Goal: Communication & Community: Participate in discussion

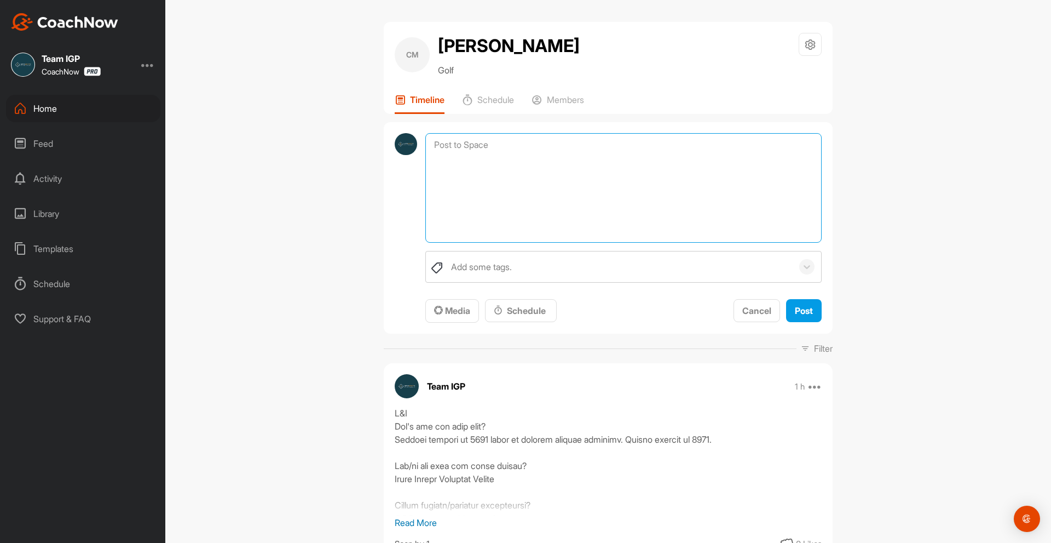
click at [507, 147] on textarea at bounding box center [623, 187] width 396 height 109
type textarea "Left arm on top of chest Hands a touch farther from thighs Ball slightly more f…"
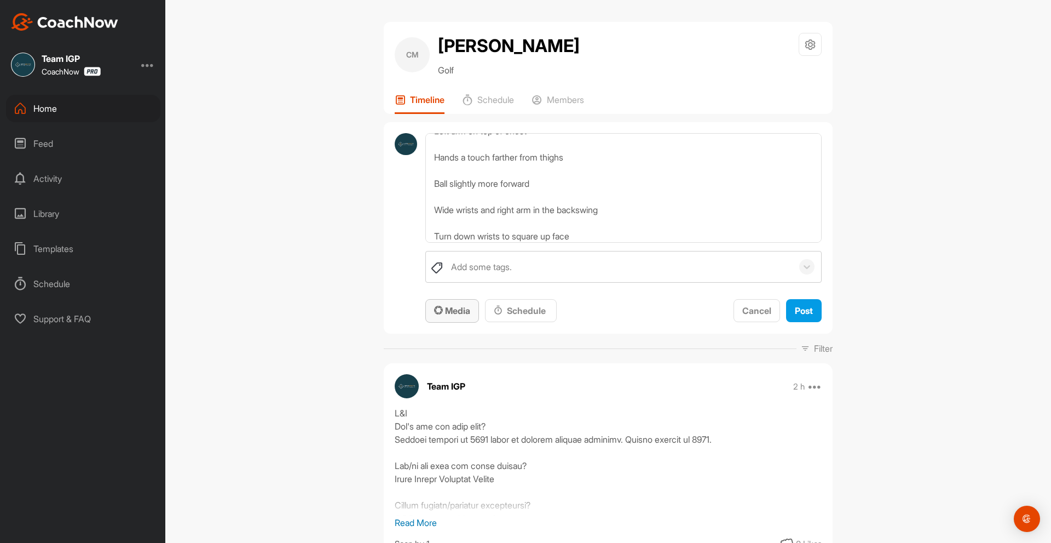
click at [458, 313] on span "Media" at bounding box center [452, 310] width 36 height 11
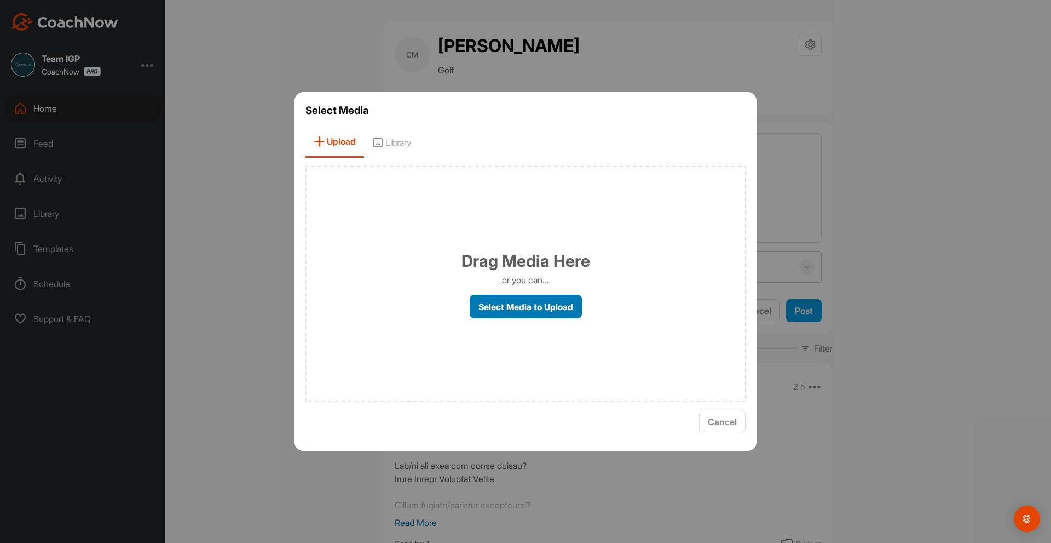
click at [513, 296] on label "Select Media to Upload" at bounding box center [526, 307] width 112 height 24
click at [0, 0] on input "Select Media to Upload" at bounding box center [0, 0] width 0 height 0
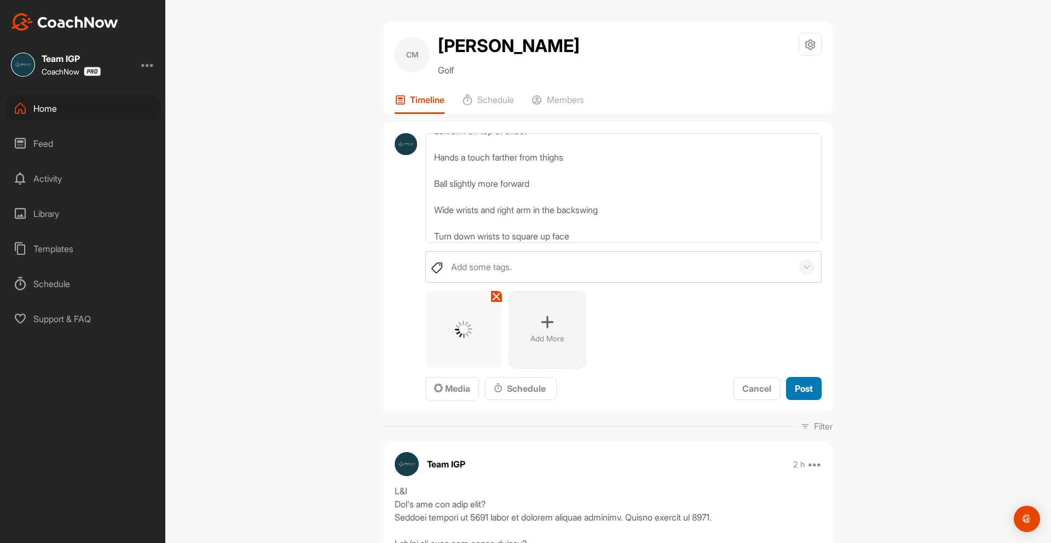
click at [800, 385] on span "Post" at bounding box center [804, 388] width 18 height 11
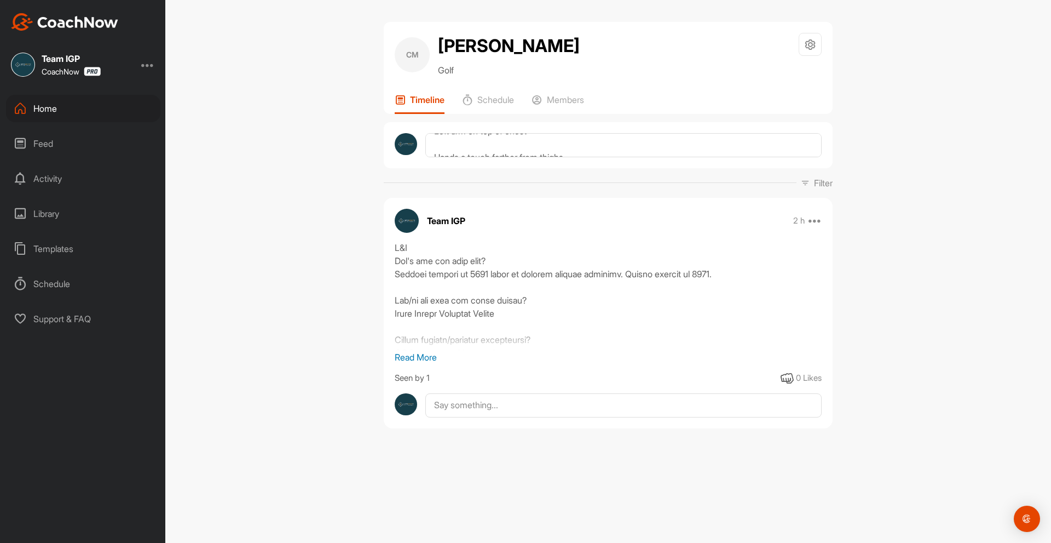
scroll to position [0, 0]
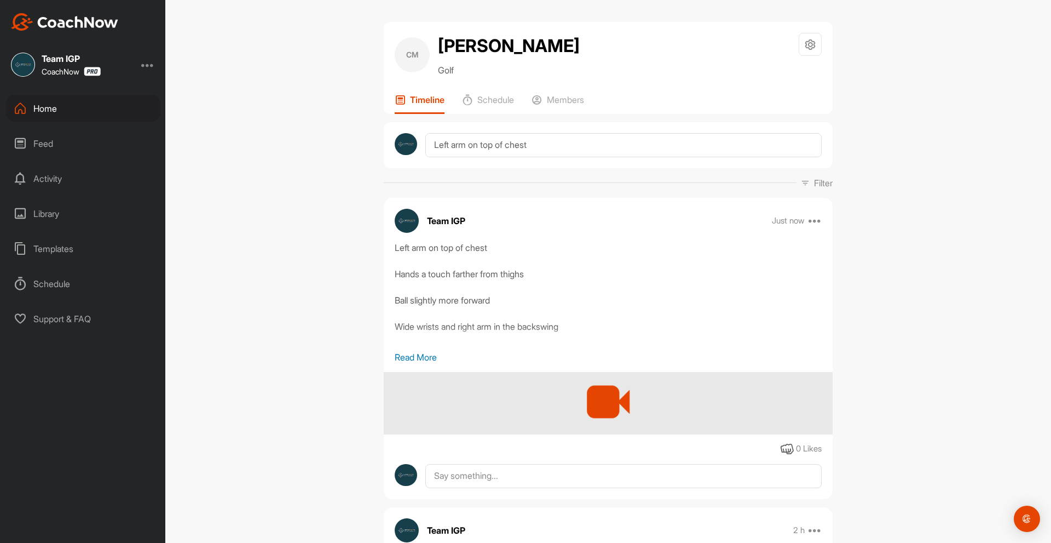
click at [412, 358] on p "Read More" at bounding box center [608, 356] width 427 height 13
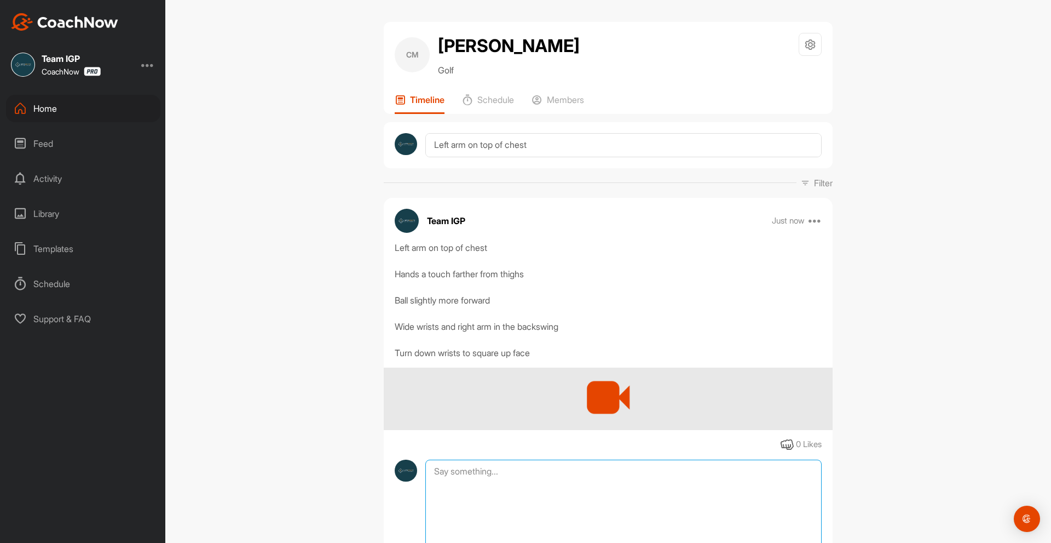
click at [503, 470] on textarea at bounding box center [623, 513] width 396 height 109
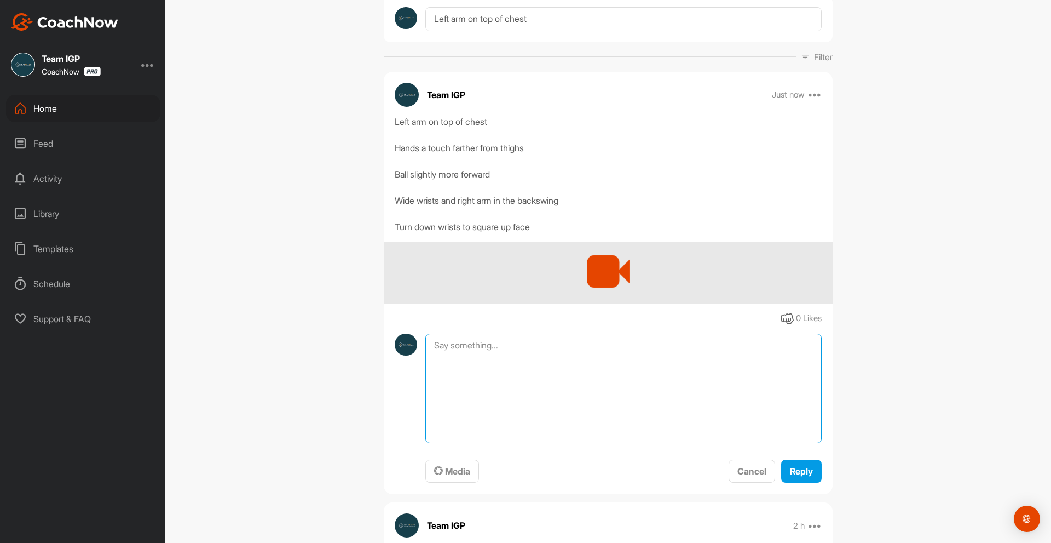
scroll to position [164, 0]
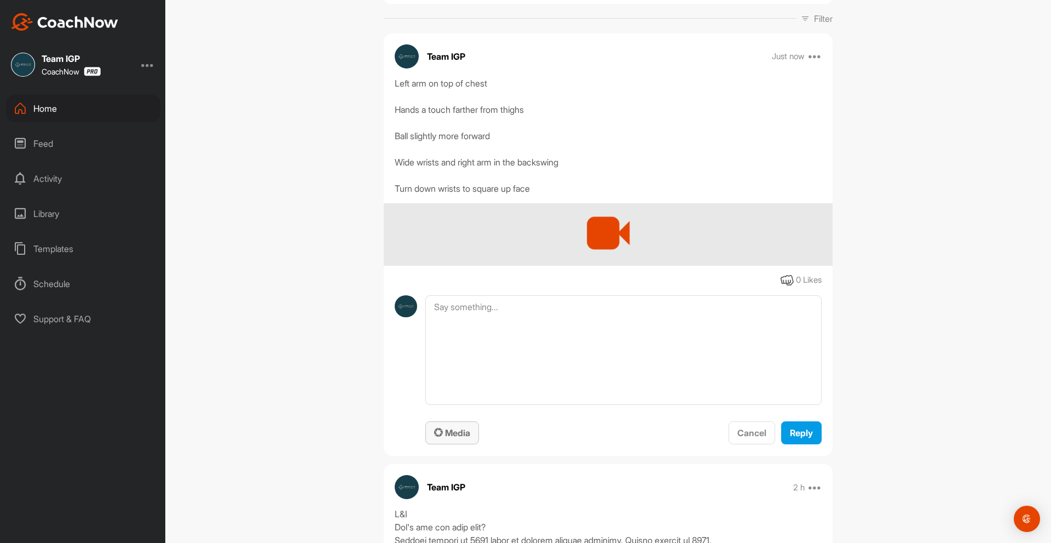
click at [454, 438] on div "Media" at bounding box center [452, 432] width 36 height 13
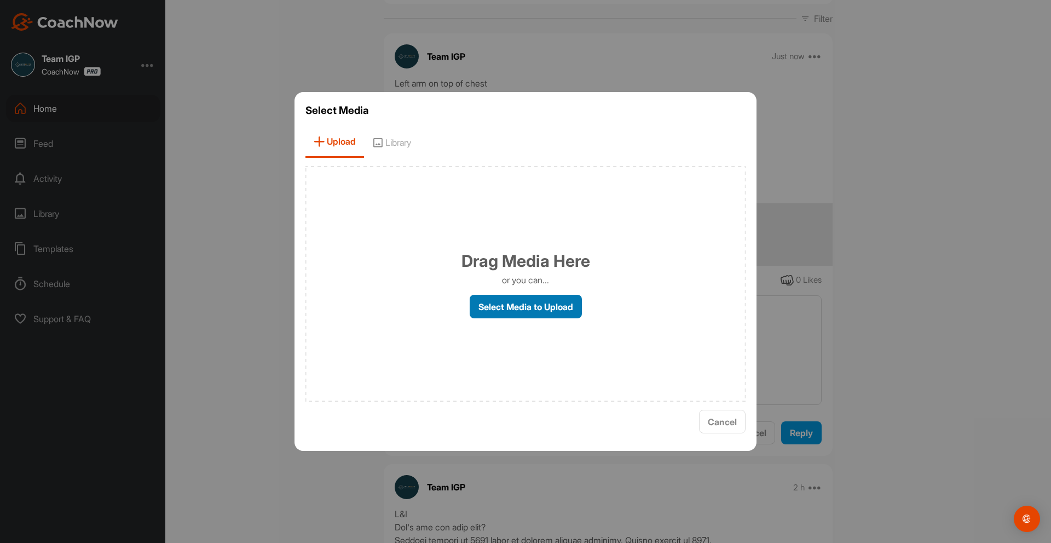
click at [522, 302] on label "Select Media to Upload" at bounding box center [526, 307] width 112 height 24
click at [0, 0] on input "Select Media to Upload" at bounding box center [0, 0] width 0 height 0
click at [714, 423] on span "Cancel" at bounding box center [722, 421] width 29 height 11
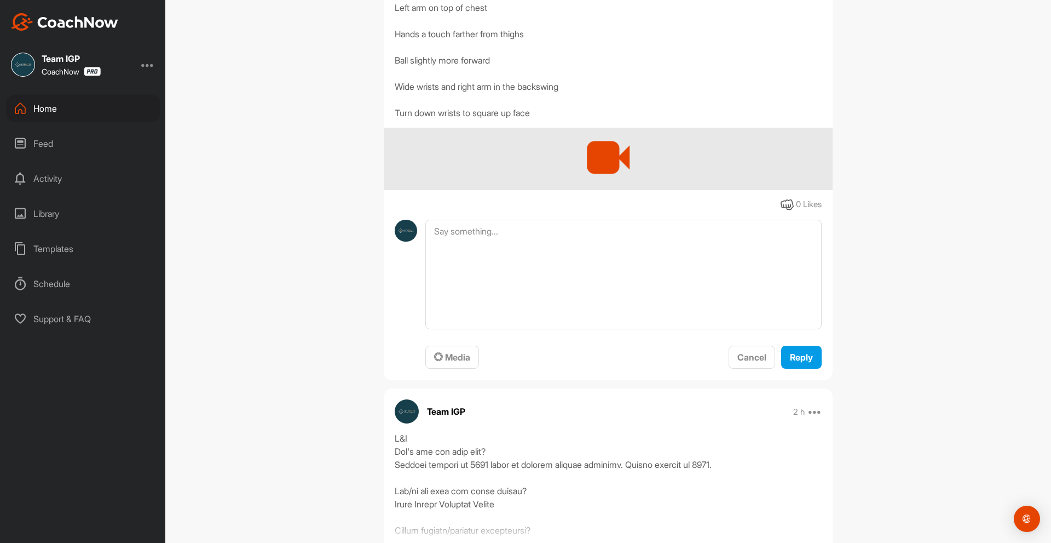
scroll to position [349, 0]
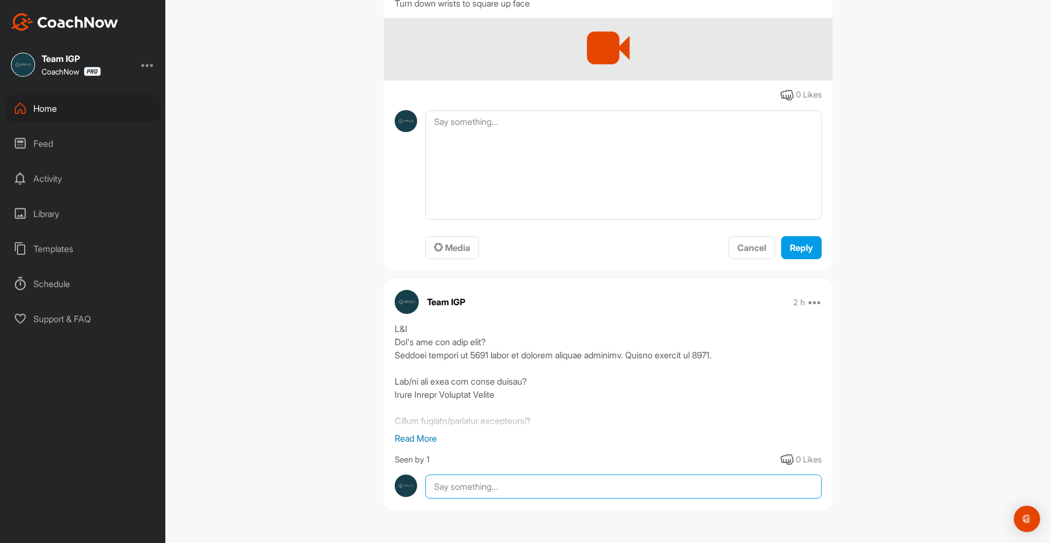
click at [575, 493] on textarea at bounding box center [623, 486] width 396 height 24
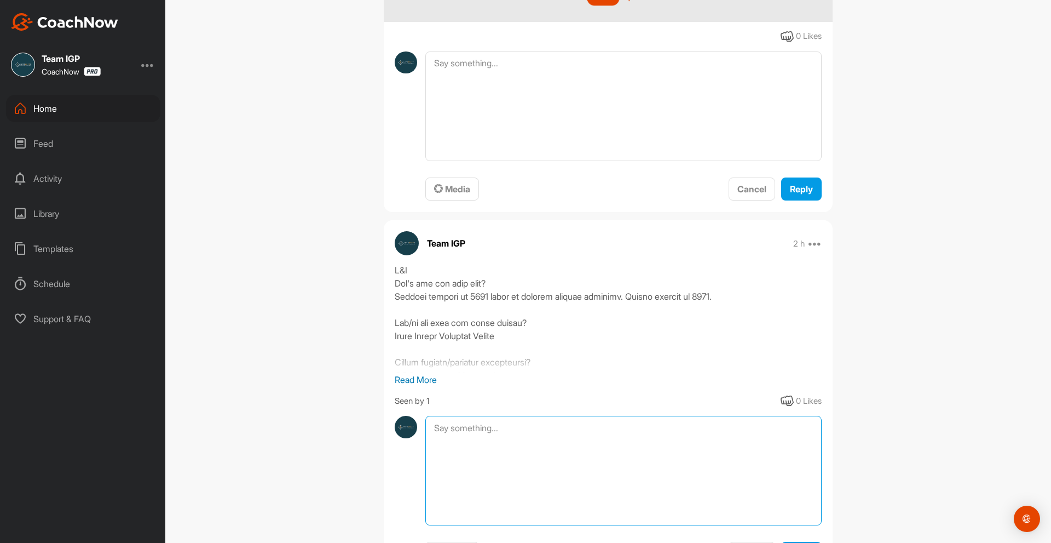
scroll to position [475, 0]
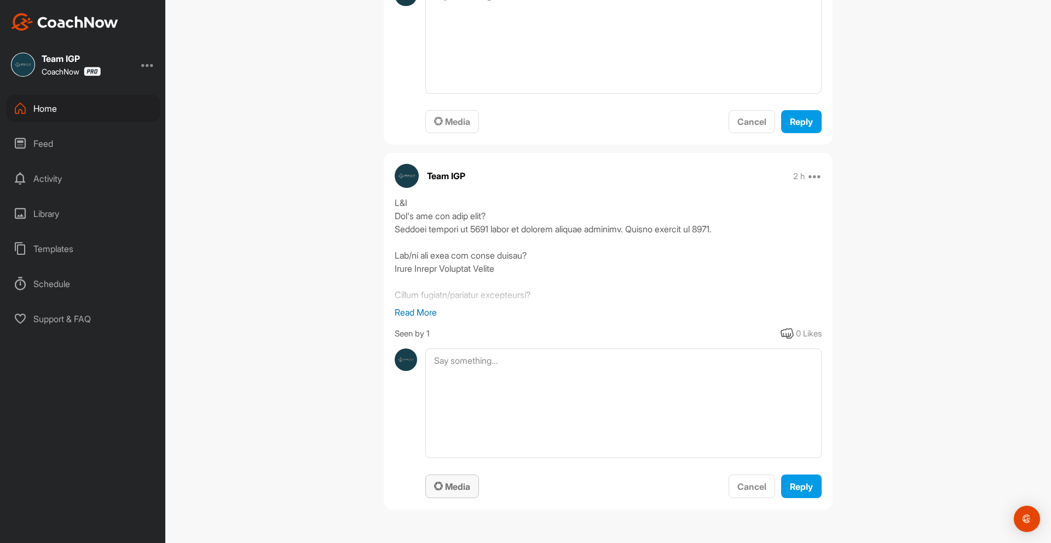
click at [452, 487] on span "Media" at bounding box center [452, 486] width 36 height 11
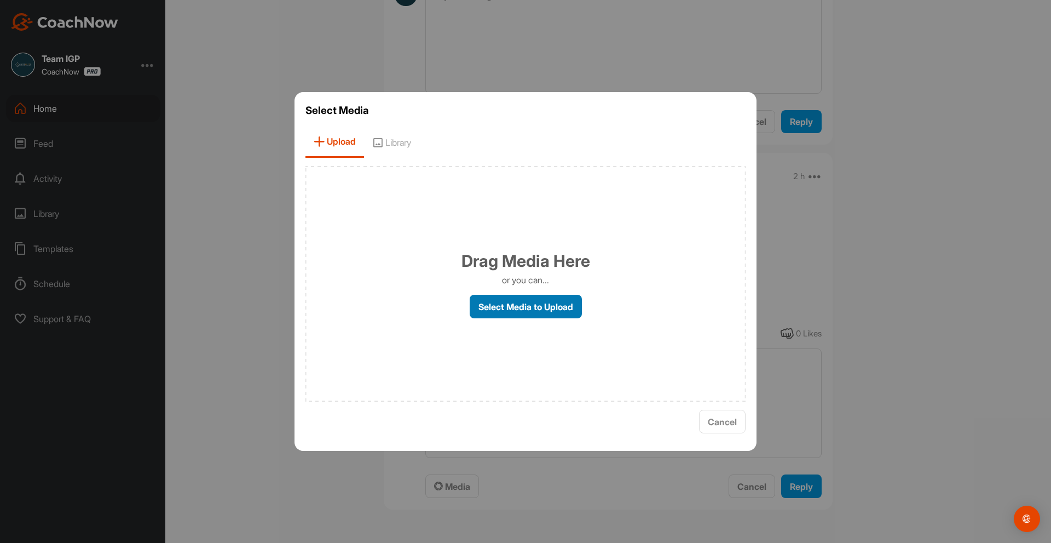
click at [545, 296] on label "Select Media to Upload" at bounding box center [526, 307] width 112 height 24
click at [0, 0] on input "Select Media to Upload" at bounding box center [0, 0] width 0 height 0
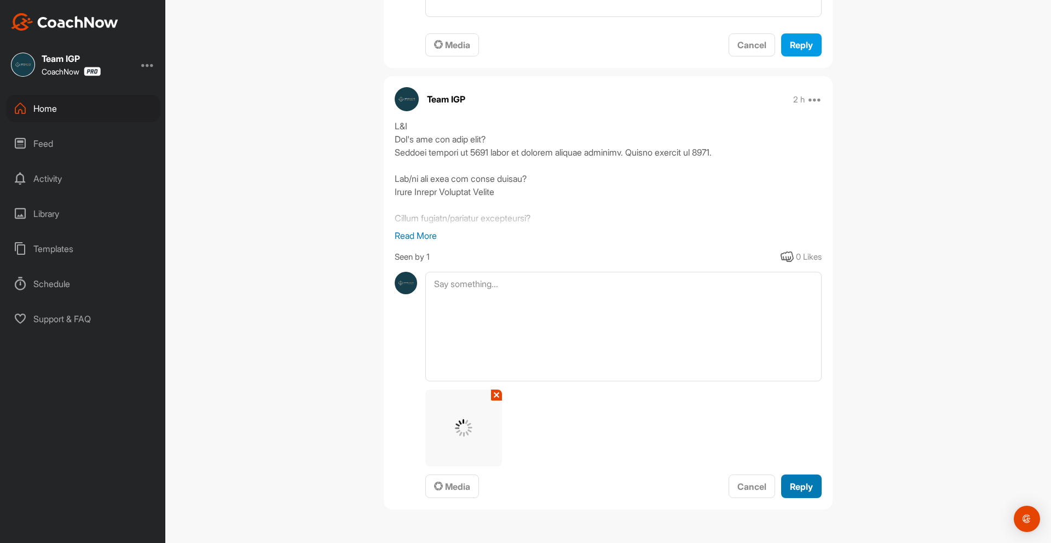
click at [799, 483] on span "Reply" at bounding box center [801, 486] width 23 height 11
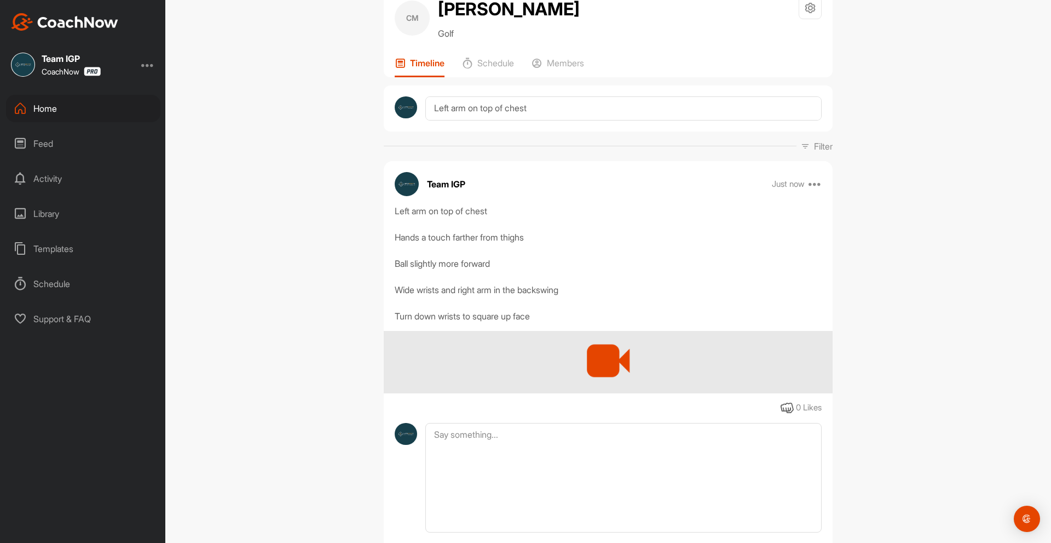
scroll to position [109, 0]
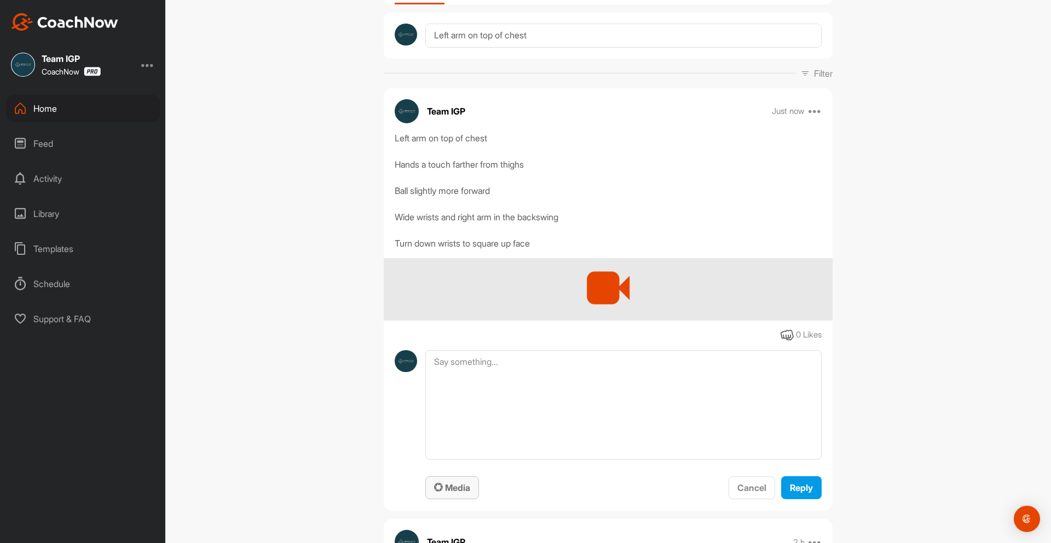
click at [464, 491] on span "Media" at bounding box center [452, 487] width 36 height 11
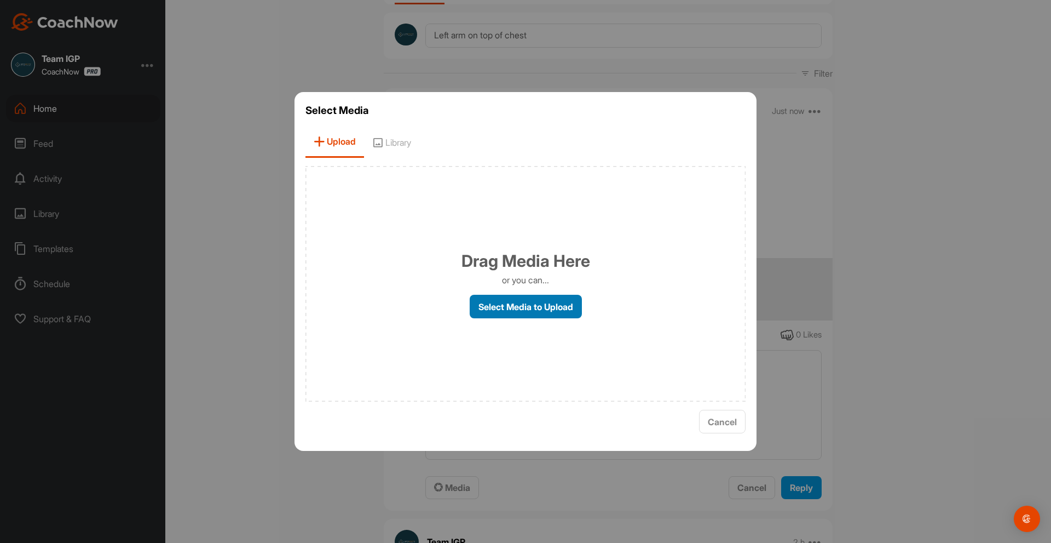
click at [539, 305] on label "Select Media to Upload" at bounding box center [526, 307] width 112 height 24
click at [0, 0] on input "Select Media to Upload" at bounding box center [0, 0] width 0 height 0
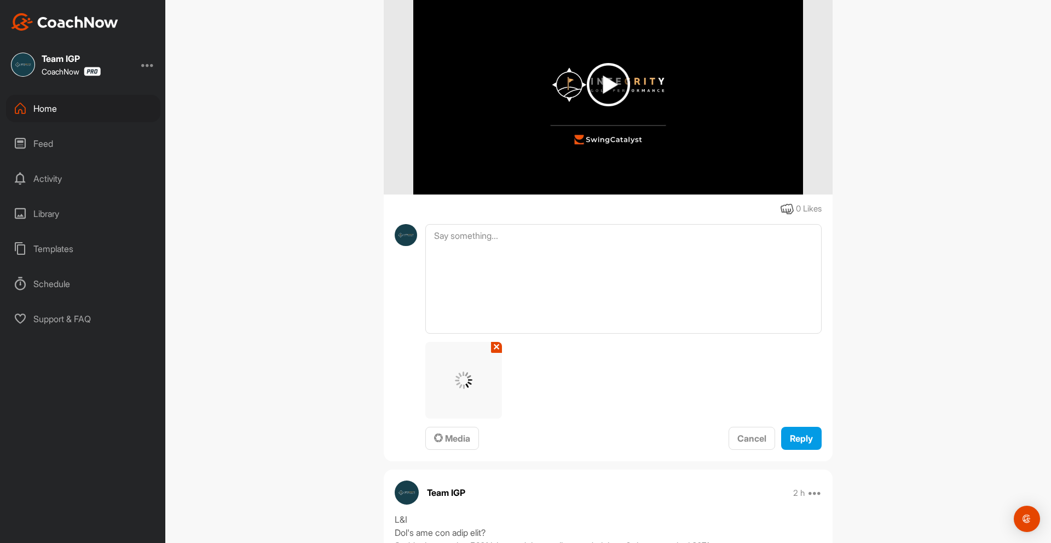
scroll to position [493, 0]
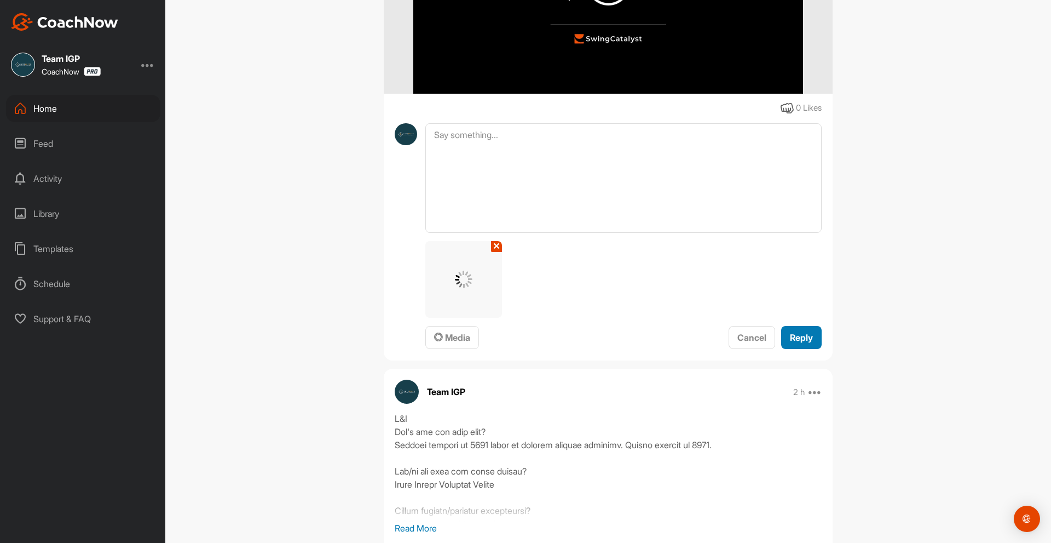
click at [808, 343] on div "Reply" at bounding box center [801, 337] width 23 height 13
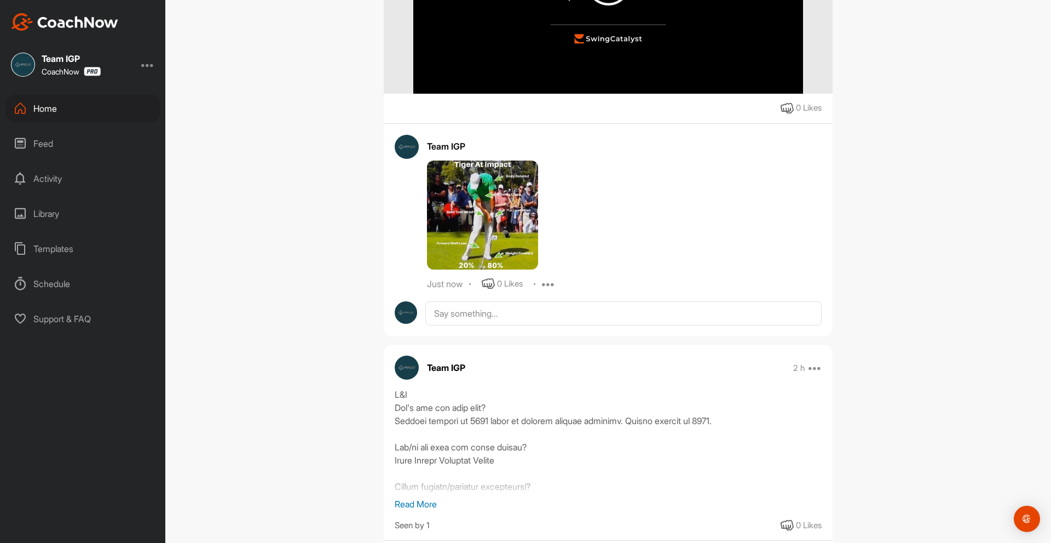
click at [512, 217] on img at bounding box center [482, 214] width 111 height 109
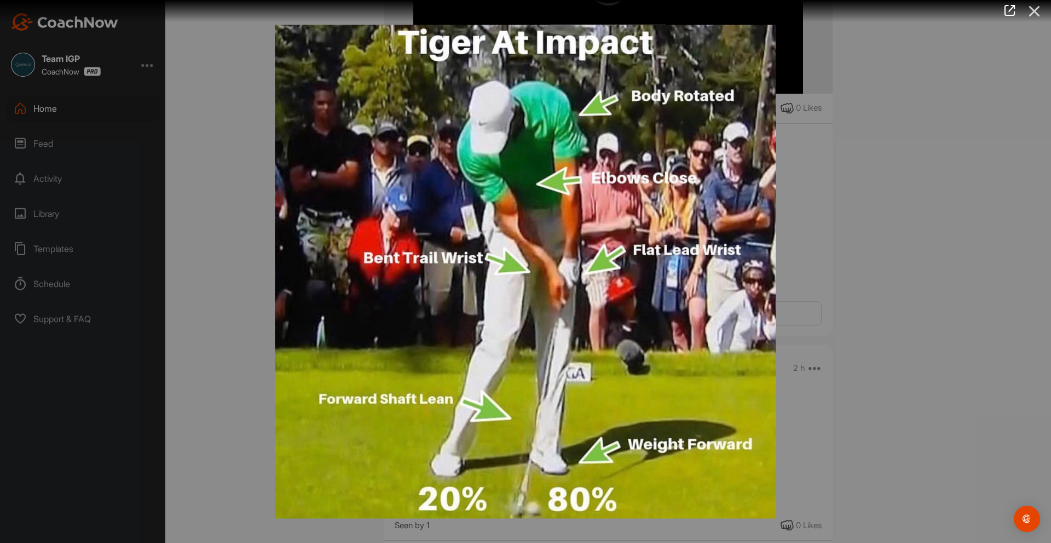
click at [1035, 18] on icon at bounding box center [1034, 11] width 25 height 20
